Goal: Transaction & Acquisition: Purchase product/service

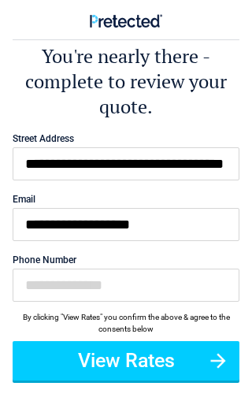
click at [144, 362] on button "View Rates" at bounding box center [126, 360] width 227 height 39
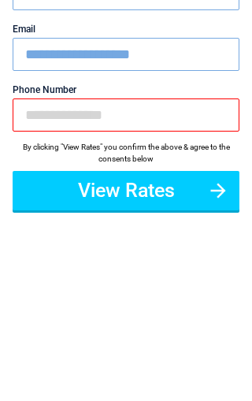
click at [197, 341] on button "View Rates" at bounding box center [126, 360] width 227 height 39
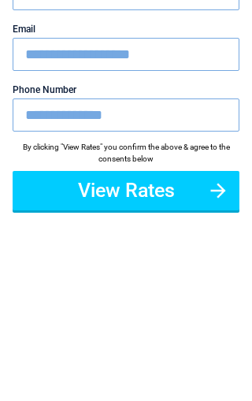
type input "**********"
click at [150, 341] on button "View Rates" at bounding box center [126, 360] width 227 height 39
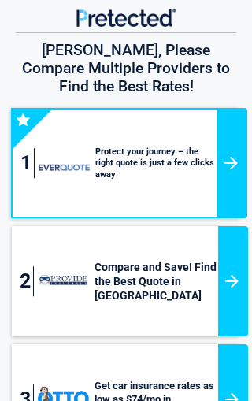
click at [224, 146] on div at bounding box center [232, 163] width 30 height 110
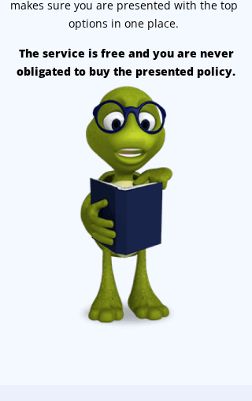
scroll to position [1855, 0]
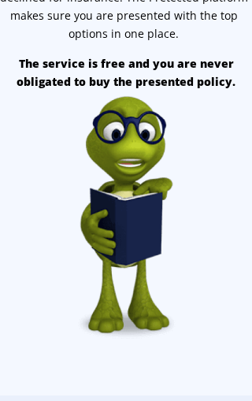
click at [138, 190] on img at bounding box center [126, 215] width 252 height 249
click at [138, 172] on img at bounding box center [126, 215] width 252 height 249
click at [137, 162] on img at bounding box center [126, 215] width 252 height 249
click at [139, 108] on img at bounding box center [126, 215] width 252 height 249
click at [79, 55] on p "The service is free and you are never obligated to buy the presented policy." at bounding box center [126, 73] width 264 height 36
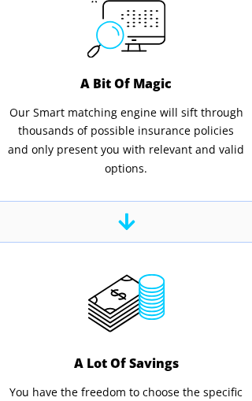
scroll to position [1012, 0]
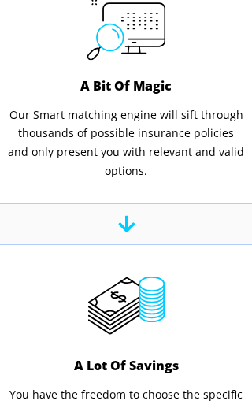
click at [143, 298] on img at bounding box center [126, 305] width 78 height 59
click at [124, 76] on h4 "A Bit Of Magic" at bounding box center [126, 84] width 166 height 17
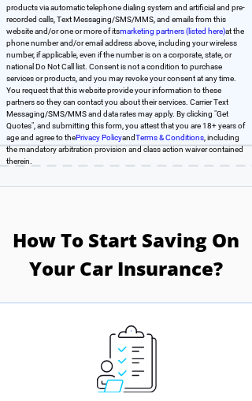
scroll to position [390, 0]
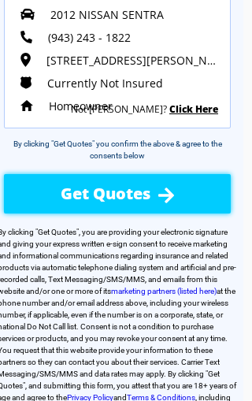
click at [146, 202] on span "Get Quotes" at bounding box center [106, 193] width 90 height 21
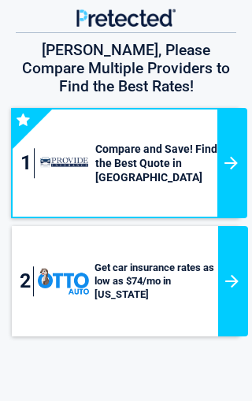
click at [231, 262] on div at bounding box center [233, 281] width 30 height 110
